Goal: Information Seeking & Learning: Learn about a topic

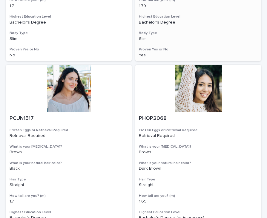
scroll to position [218, 0]
click at [77, 76] on div at bounding box center [69, 88] width 126 height 47
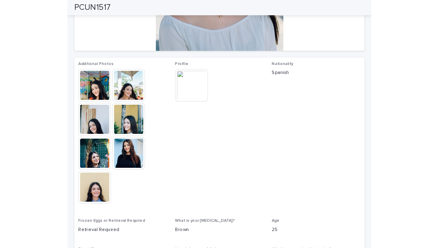
scroll to position [142, 0]
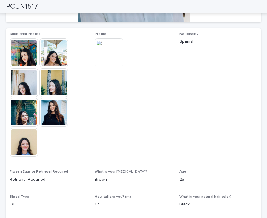
click at [23, 153] on img at bounding box center [24, 142] width 29 height 29
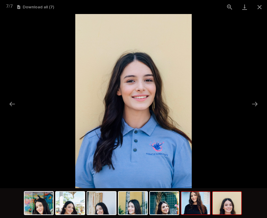
click at [197, 203] on img at bounding box center [195, 203] width 29 height 23
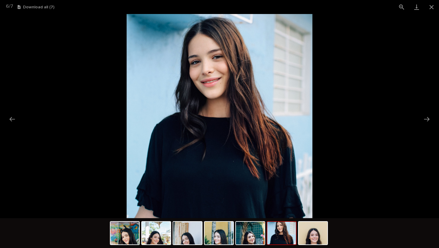
scroll to position [0, 0]
click at [267, 97] on picture at bounding box center [219, 116] width 439 height 204
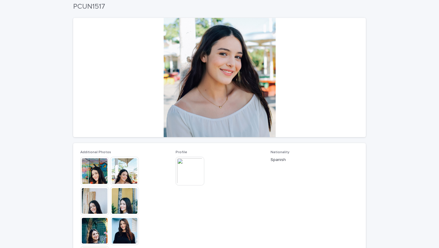
scroll to position [16, 0]
